Goal: Check status: Check status

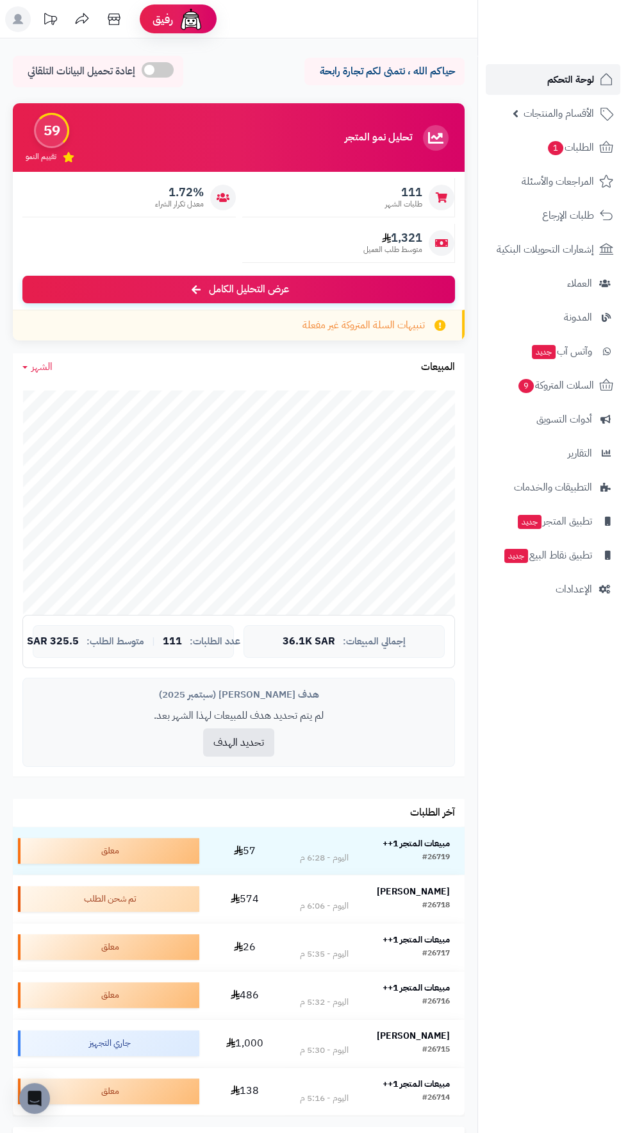
click at [550, 79] on span "لوحة التحكم" at bounding box center [571, 80] width 47 height 18
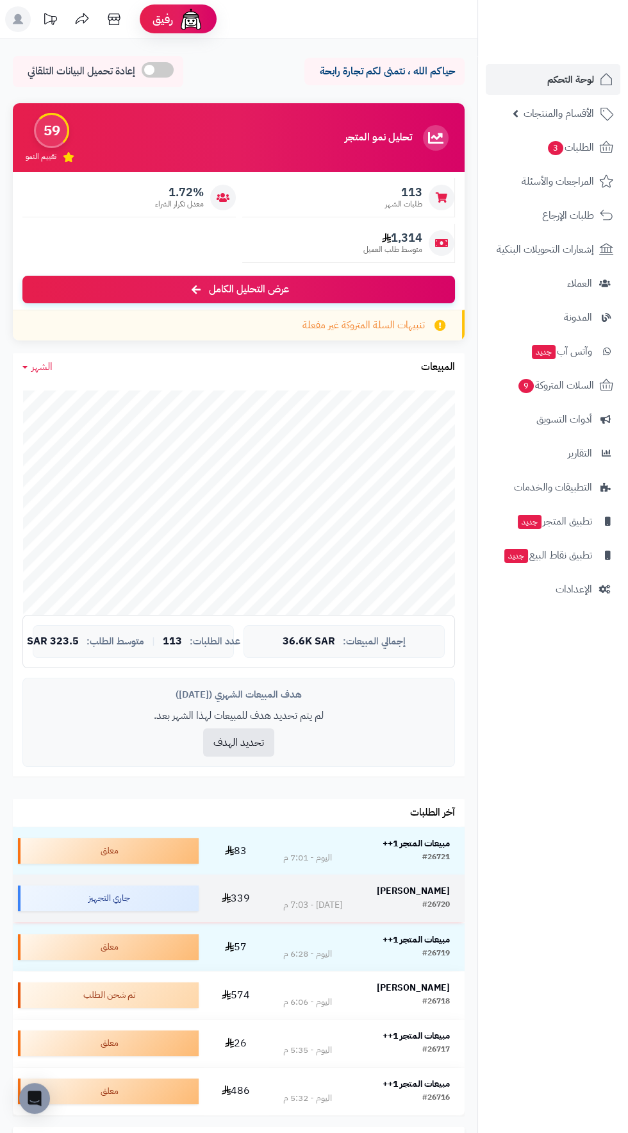
click at [416, 889] on strong "Abdullah Rubeh" at bounding box center [413, 890] width 73 height 13
